Goal: Answer question/provide support

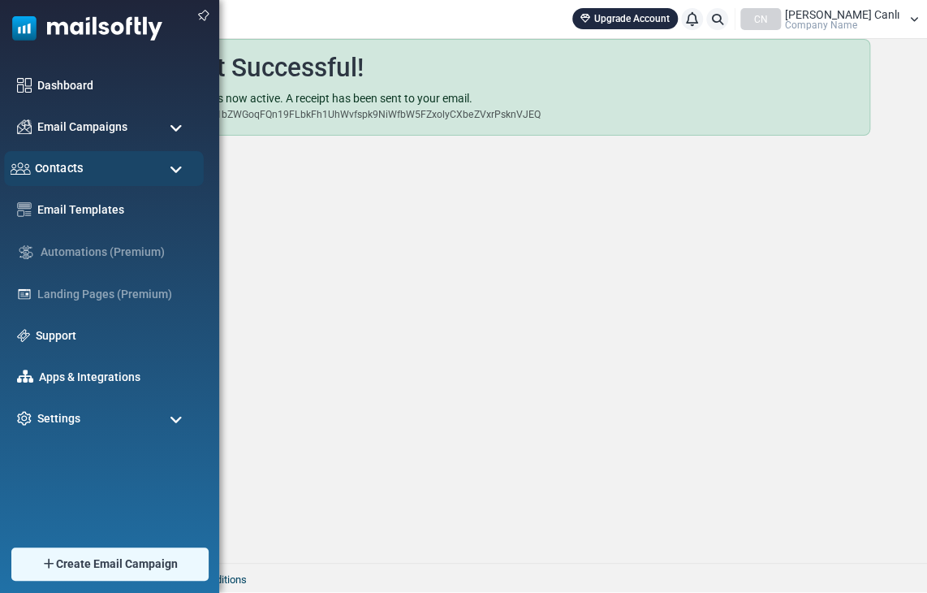
click at [76, 176] on span "Contacts" at bounding box center [59, 168] width 49 height 18
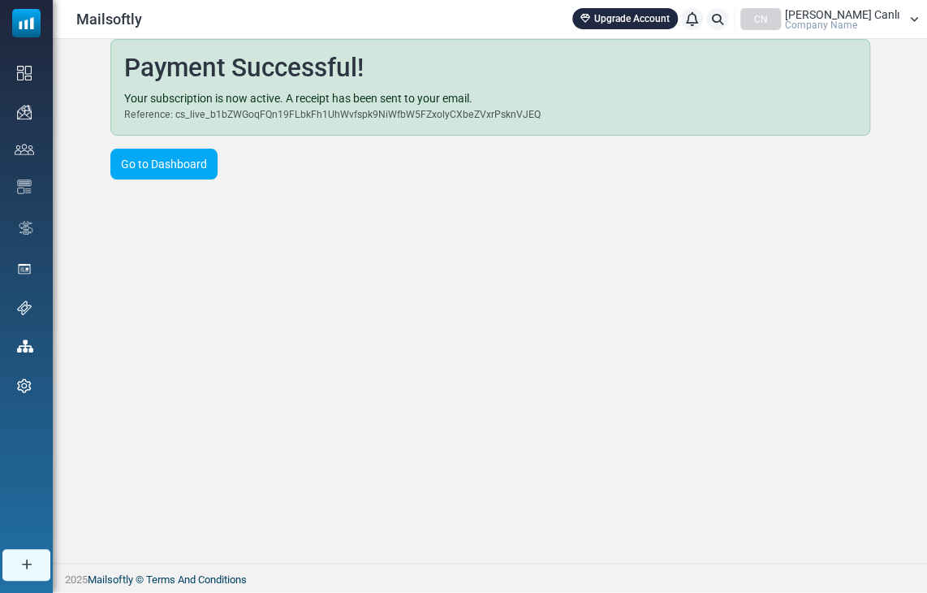
click at [528, 351] on div "Payment Successful! Your subscription is now active. A receipt has been sent to…" at bounding box center [490, 301] width 874 height 524
click at [698, 19] on icon at bounding box center [692, 19] width 12 height 1
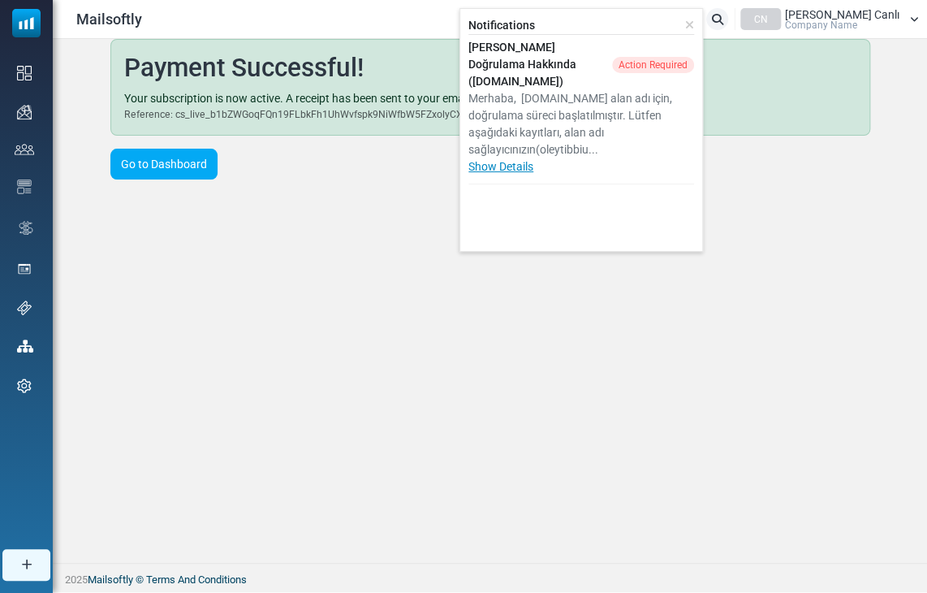
click at [533, 166] on link "Show Details" at bounding box center [500, 166] width 65 height 13
click at [374, 165] on div "Payment Successful! Your subscription is now active. A receipt has been sent to…" at bounding box center [490, 109] width 779 height 140
click at [403, 265] on div "Payment Successful! Your subscription is now active. A receipt has been sent to…" at bounding box center [490, 301] width 874 height 524
click at [694, 27] on icon at bounding box center [689, 24] width 9 height 11
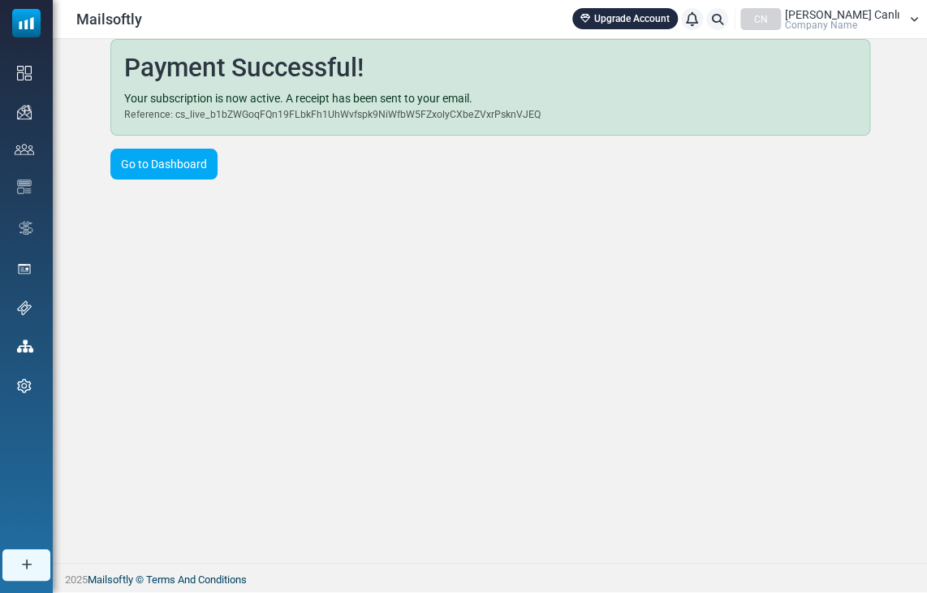
click at [542, 257] on div "Payment Successful! Your subscription is now active. A receipt has been sent to…" at bounding box center [490, 301] width 874 height 524
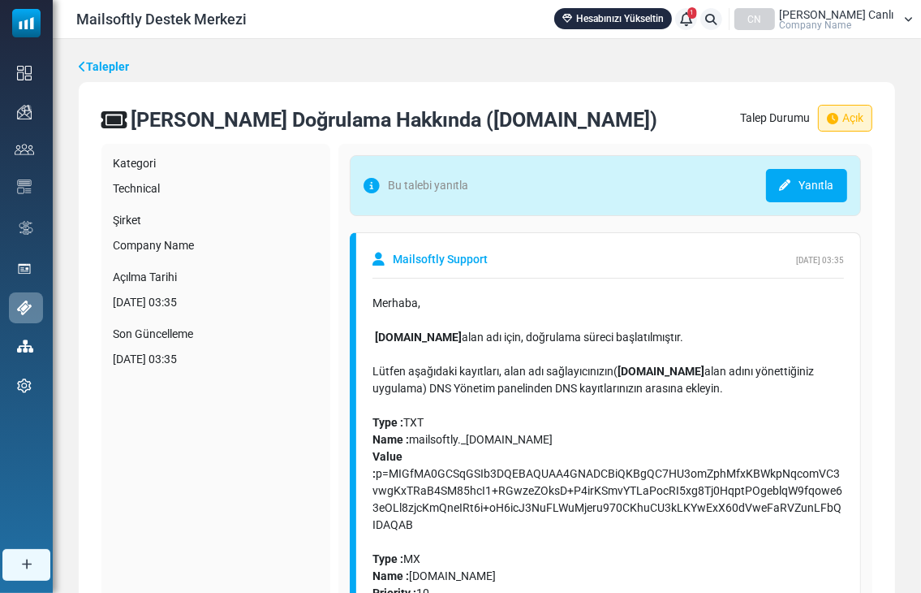
drag, startPoint x: 500, startPoint y: 446, endPoint x: 365, endPoint y: 261, distance: 228.3
copy div "Mailsoftly Support August 19, 2025 - 03:35 Merhaba, oleytibbiurunler.com alan a…"
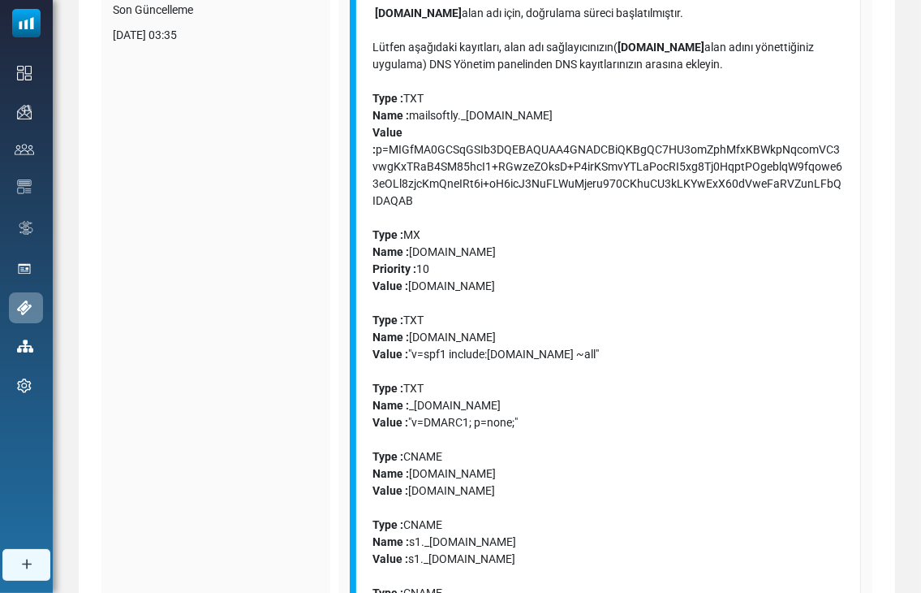
scroll to position [326, 0]
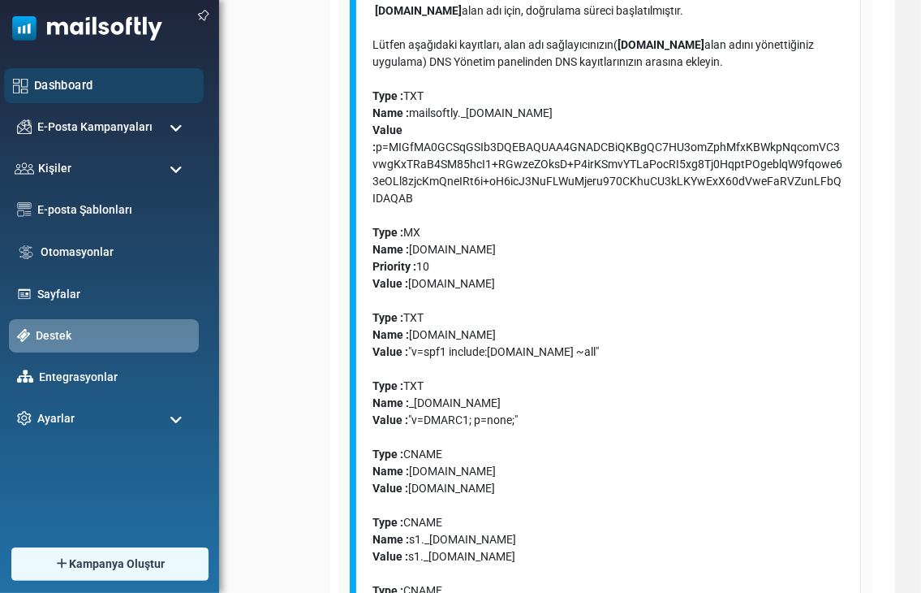
click at [26, 72] on div "Dashboard" at bounding box center [104, 85] width 200 height 35
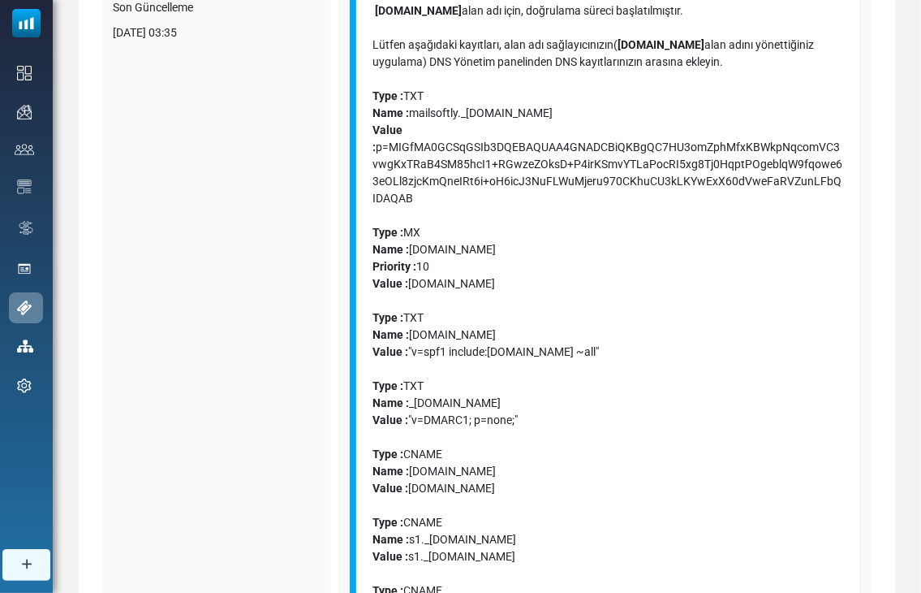
click at [273, 311] on div "Kategori Technical Şirket Company Name Açılma Tarihi August 19, 2025 - 03:35 So…" at bounding box center [215, 338] width 229 height 1043
click at [734, 519] on div "Type : CNAME" at bounding box center [609, 514] width 472 height 34
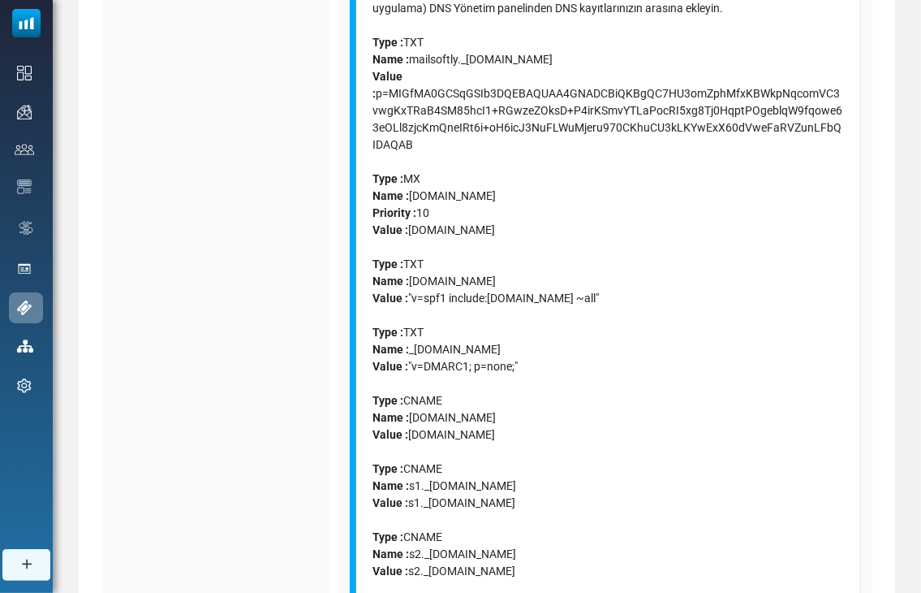
click at [794, 527] on div "Type : CNAME" at bounding box center [609, 528] width 472 height 34
click at [721, 500] on div "Value : s1._domainkey.oleytibbiurunler.com.mailsoftly.net" at bounding box center [609, 502] width 472 height 17
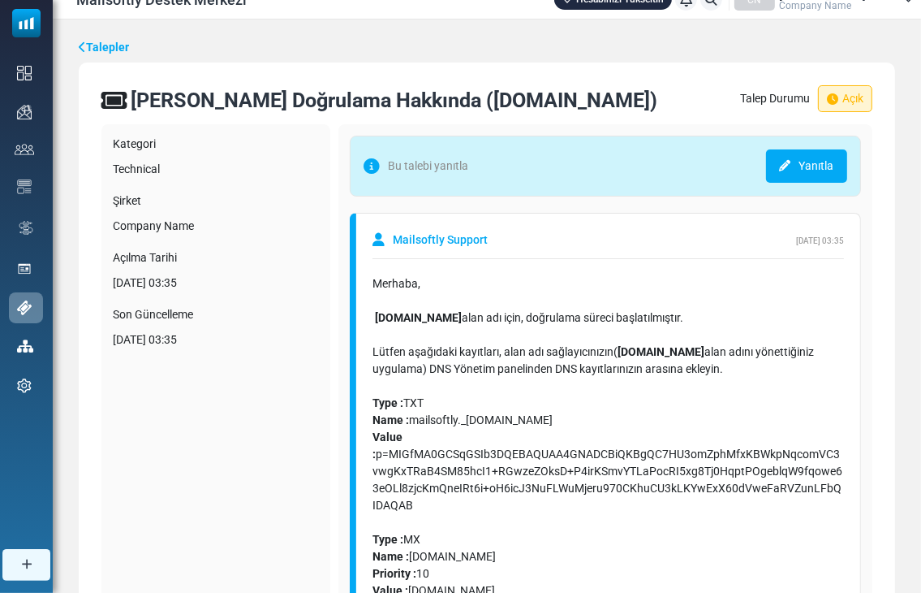
scroll to position [0, 0]
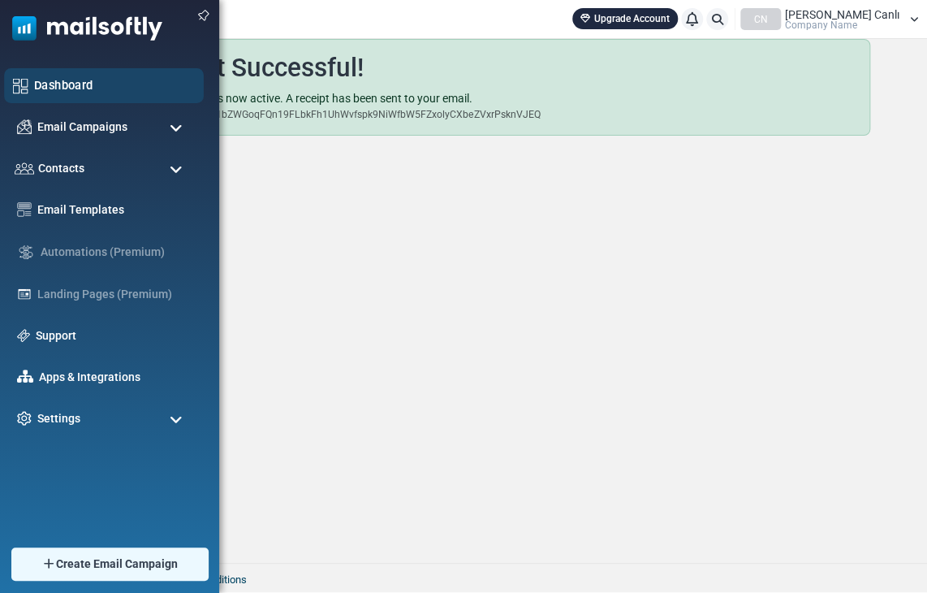
click at [32, 80] on div "Dashboard" at bounding box center [104, 85] width 200 height 35
